Goal: Task Accomplishment & Management: Complete application form

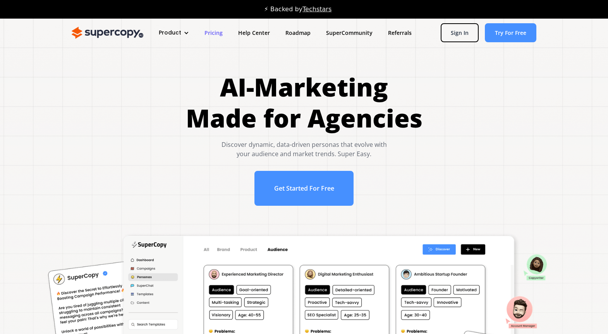
click at [214, 32] on link "Pricing" at bounding box center [214, 33] width 34 height 14
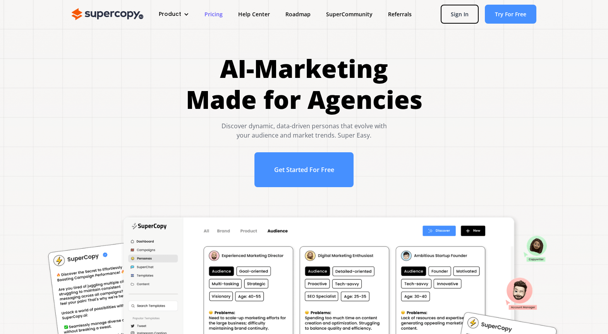
click at [213, 14] on link "Pricing" at bounding box center [214, 14] width 34 height 14
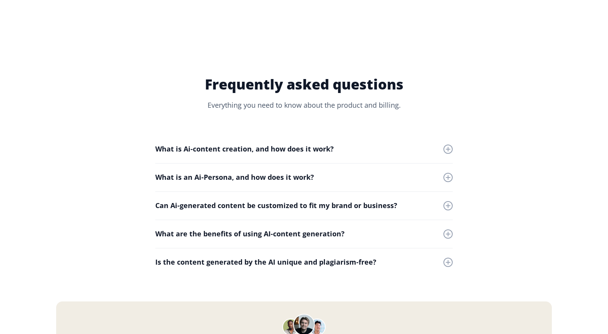
scroll to position [3312, 0]
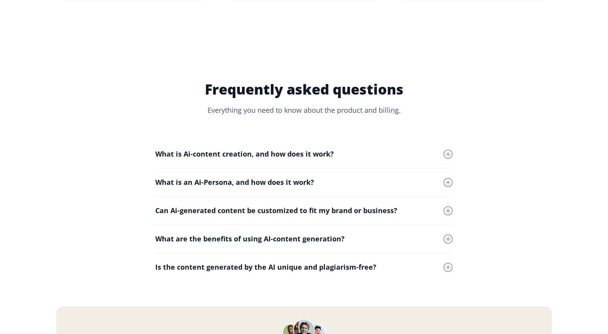
click at [446, 180] on div at bounding box center [447, 182] width 9 height 9
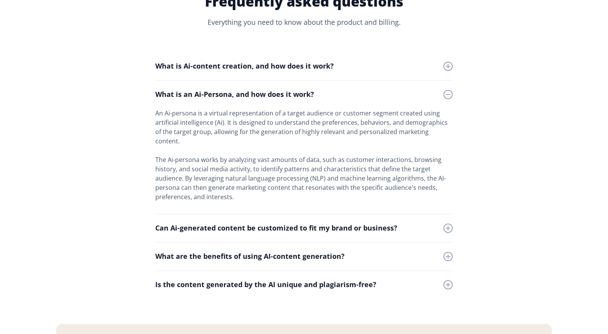
scroll to position [3400, 0]
click at [448, 282] on div at bounding box center [448, 284] width 1 height 5
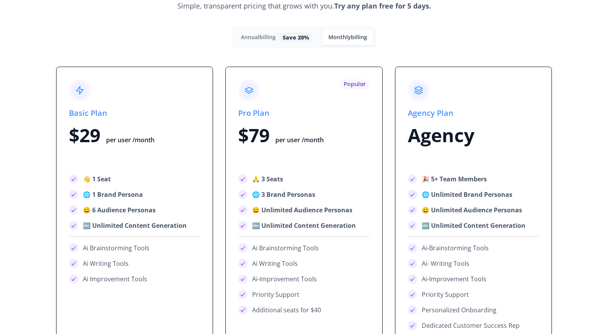
scroll to position [2919, 0]
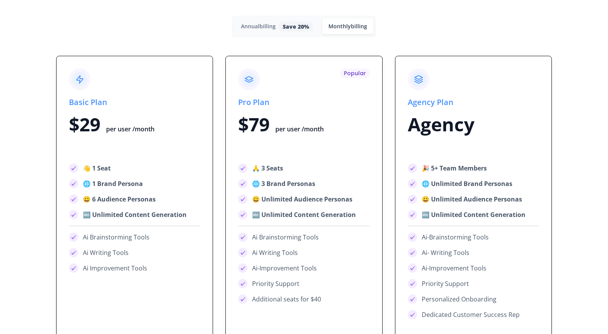
click at [262, 27] on span "billing" at bounding box center [267, 25] width 16 height 7
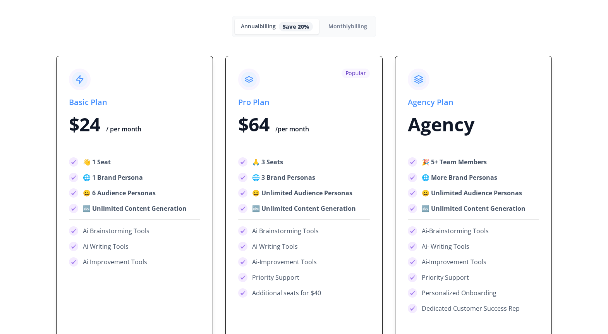
click at [343, 27] on div "Monthly billing" at bounding box center [347, 26] width 39 height 7
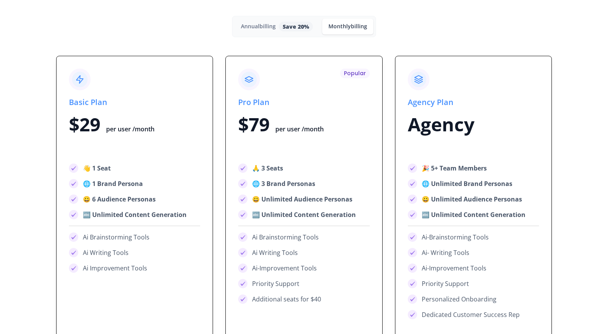
click at [261, 26] on span "billing" at bounding box center [267, 25] width 16 height 7
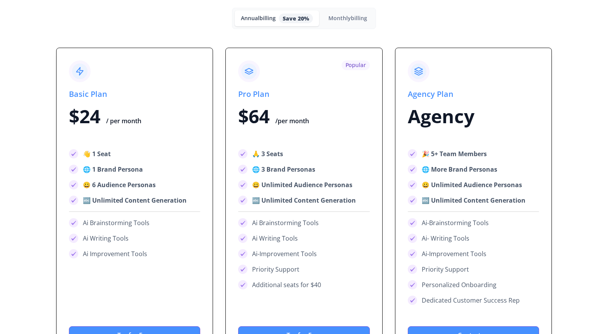
scroll to position [2927, 0]
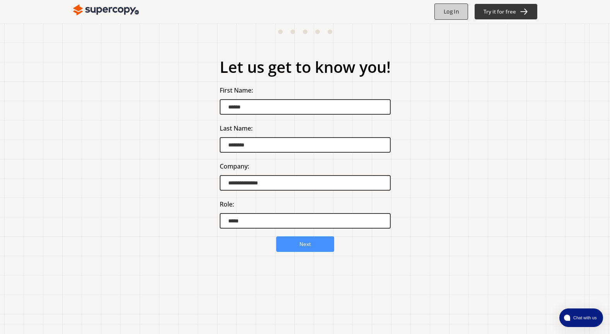
click at [447, 12] on b "Log In" at bounding box center [451, 11] width 15 height 7
click at [302, 243] on b "Next" at bounding box center [305, 243] width 12 height 7
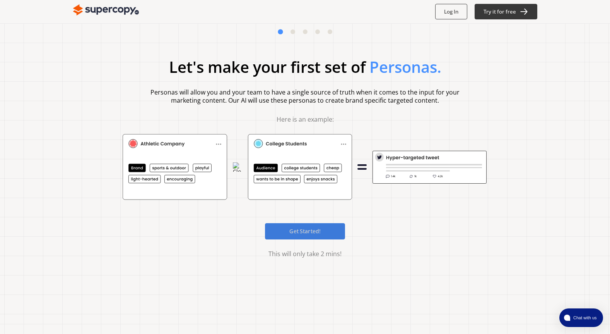
click at [294, 232] on b "Get Started!" at bounding box center [305, 230] width 31 height 7
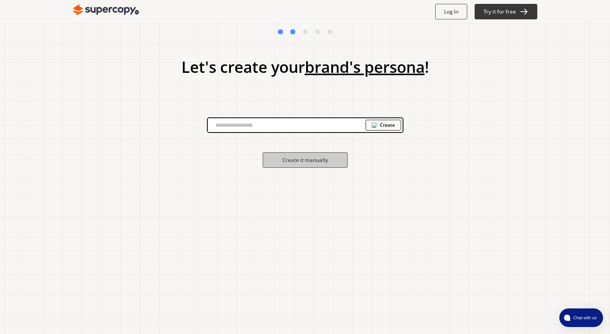
click at [260, 127] on input "text" at bounding box center [287, 125] width 158 height 12
click at [292, 159] on b "Create it manually" at bounding box center [305, 159] width 48 height 7
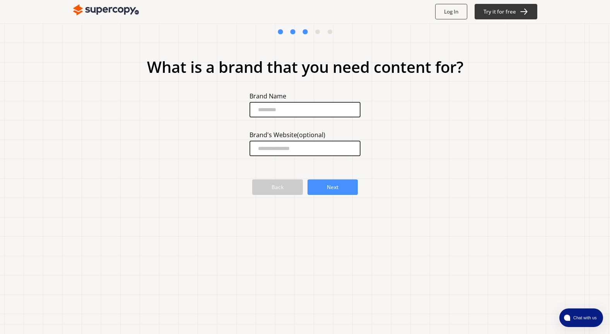
click at [278, 112] on input "brand-input" at bounding box center [305, 109] width 111 height 15
type input "**"
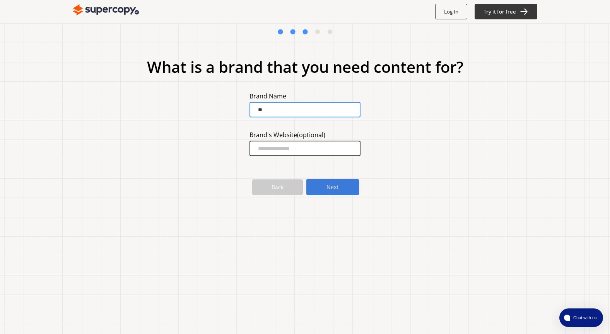
click at [324, 188] on button "Next" at bounding box center [333, 187] width 53 height 16
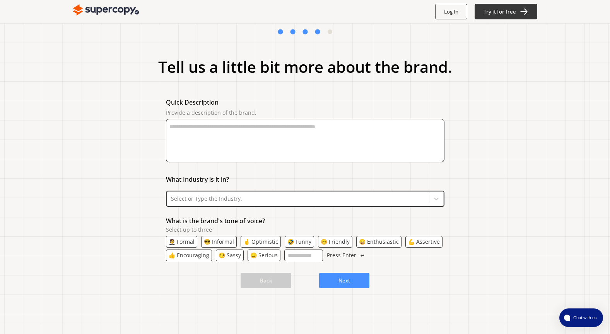
click at [186, 129] on textarea "Provide a description of the brand." at bounding box center [305, 140] width 279 height 43
click at [176, 127] on textarea "**********" at bounding box center [304, 140] width 277 height 43
click at [233, 125] on textarea "**********" at bounding box center [304, 140] width 277 height 43
type textarea "**********"
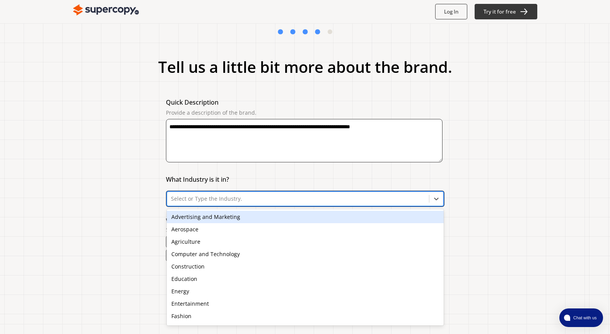
click at [220, 201] on div at bounding box center [298, 199] width 254 height 8
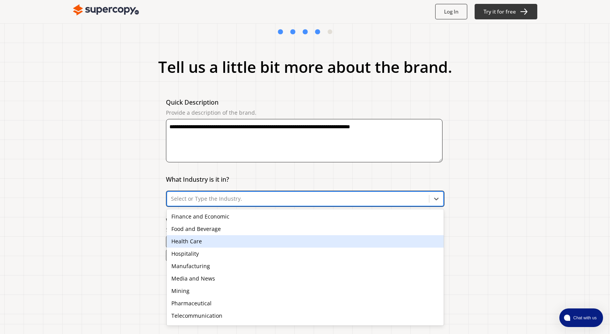
scroll to position [122, 0]
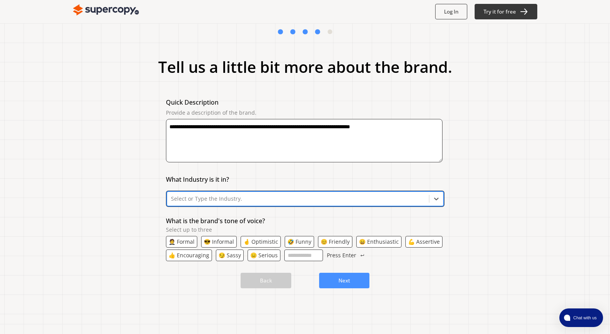
click at [195, 200] on div at bounding box center [298, 199] width 254 height 8
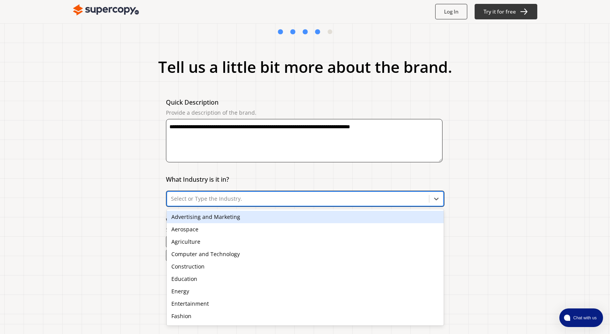
click at [195, 200] on div at bounding box center [298, 199] width 254 height 8
click at [218, 218] on div "Advertising and Marketing" at bounding box center [305, 217] width 277 height 12
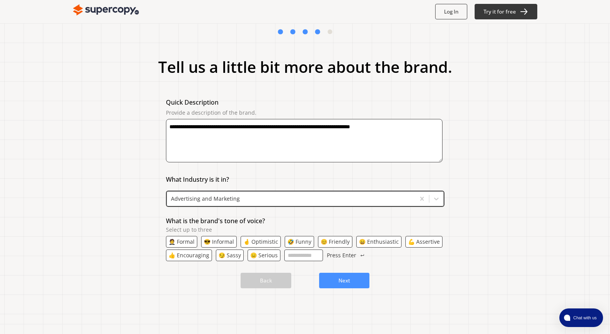
click at [323, 257] on input "What is the brand's tone of voice? Select up to three" at bounding box center [304, 255] width 39 height 12
type input "**********"
click at [350, 280] on b "Next" at bounding box center [344, 280] width 12 height 7
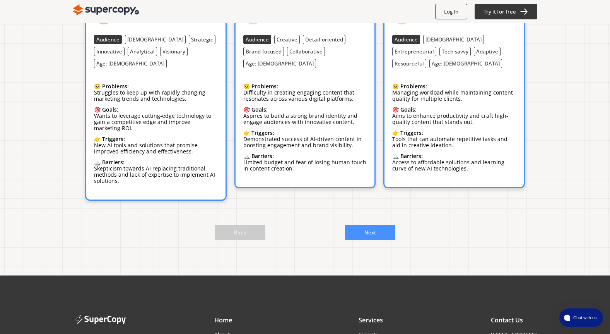
scroll to position [116, 0]
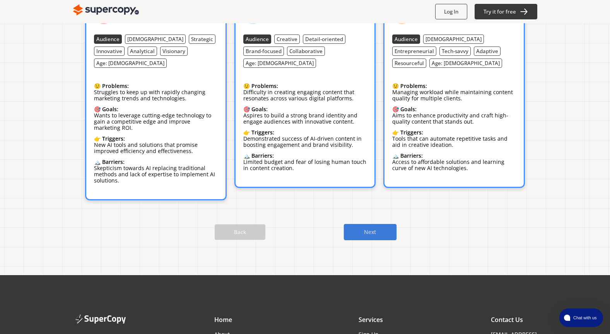
click at [376, 228] on b "Next" at bounding box center [370, 231] width 12 height 7
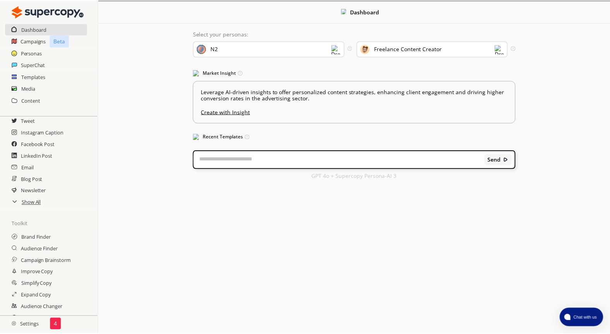
scroll to position [65, 0]
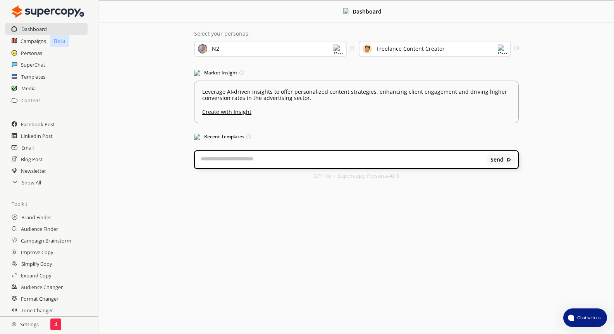
click at [30, 323] on h2 "Settings" at bounding box center [25, 323] width 50 height 15
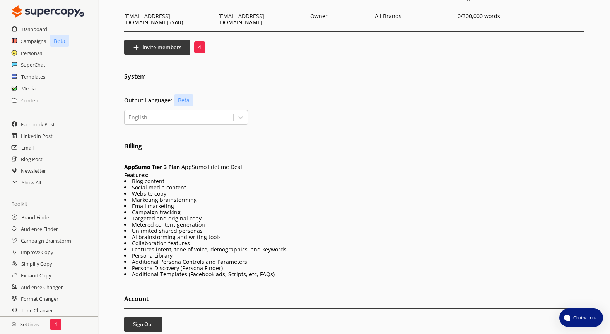
scroll to position [67, 0]
